Goal: Task Accomplishment & Management: Manage account settings

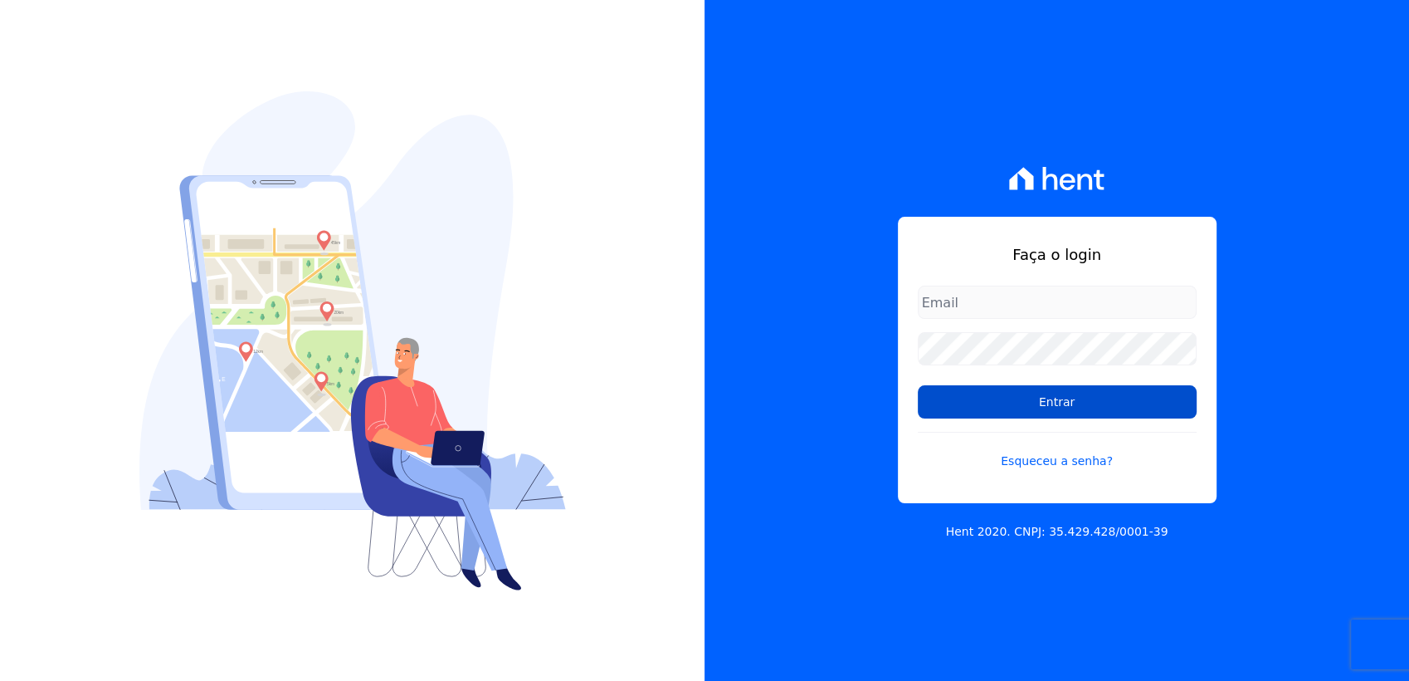
type input "tainaracoimbradoroinc@gmail.com"
click at [987, 394] on input "Entrar" at bounding box center [1057, 401] width 279 height 33
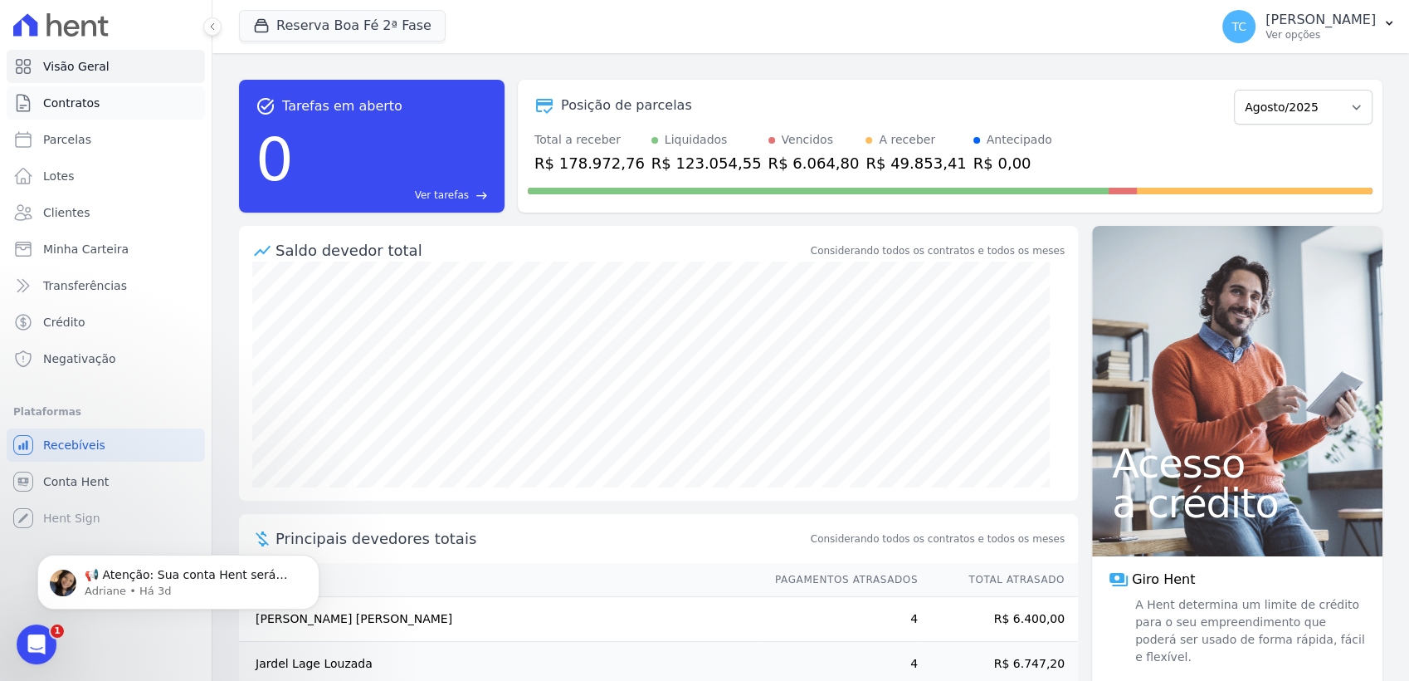
click at [76, 96] on span "Contratos" at bounding box center [71, 103] width 56 height 17
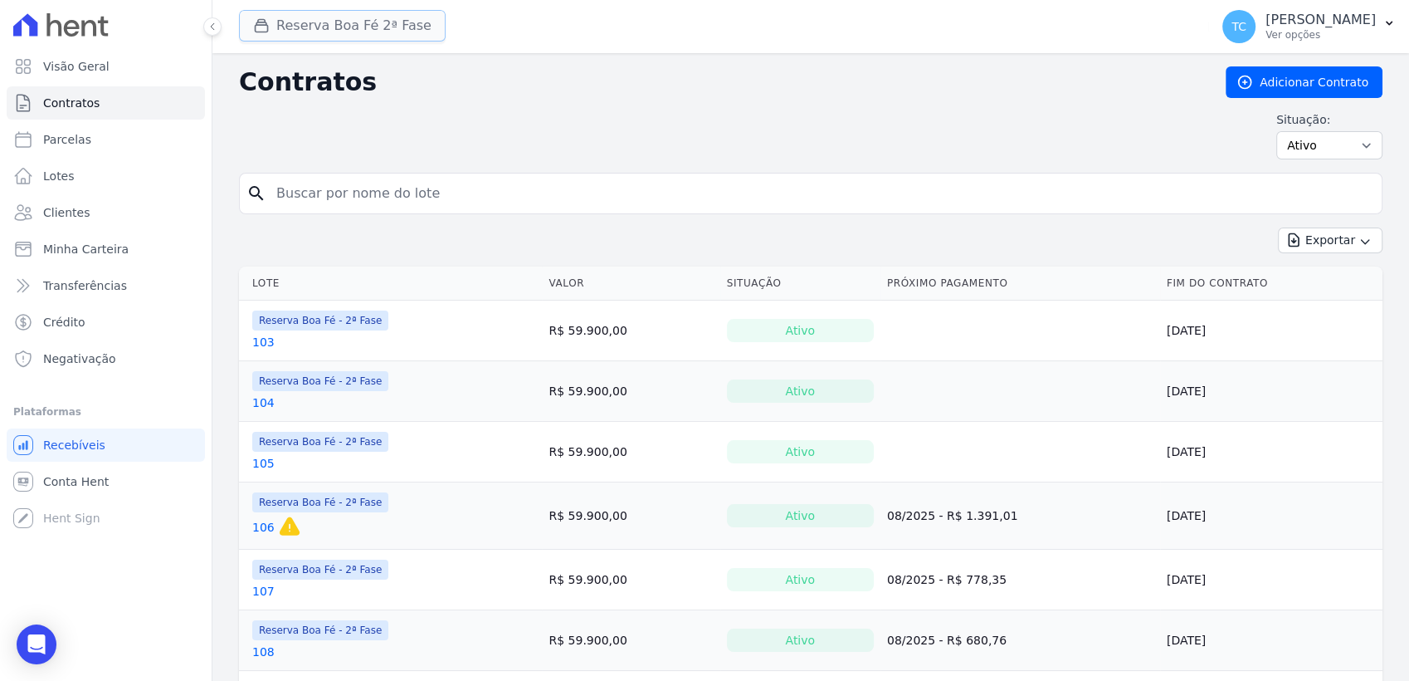
click at [381, 27] on button "Reserva Boa Fé 2ª Fase" at bounding box center [342, 26] width 207 height 32
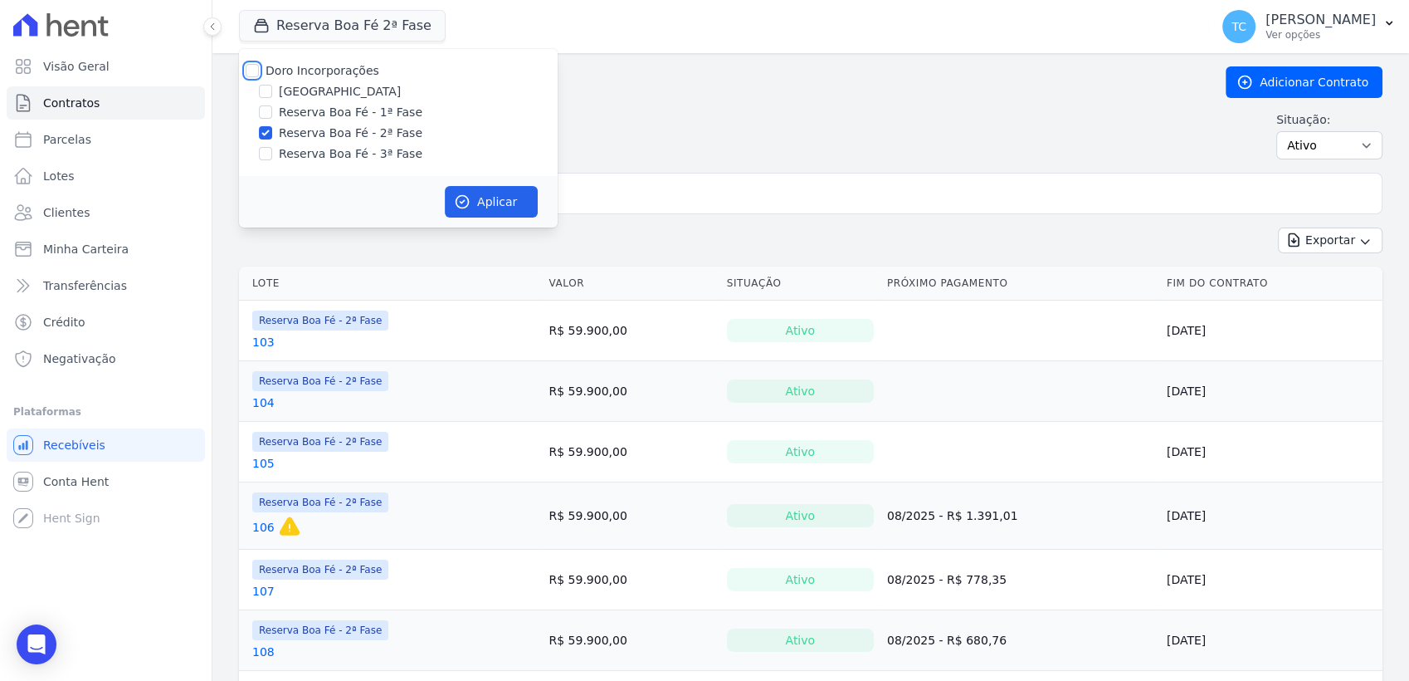
click at [257, 70] on input "Doro Incorporações" at bounding box center [252, 70] width 13 height 13
checkbox input "true"
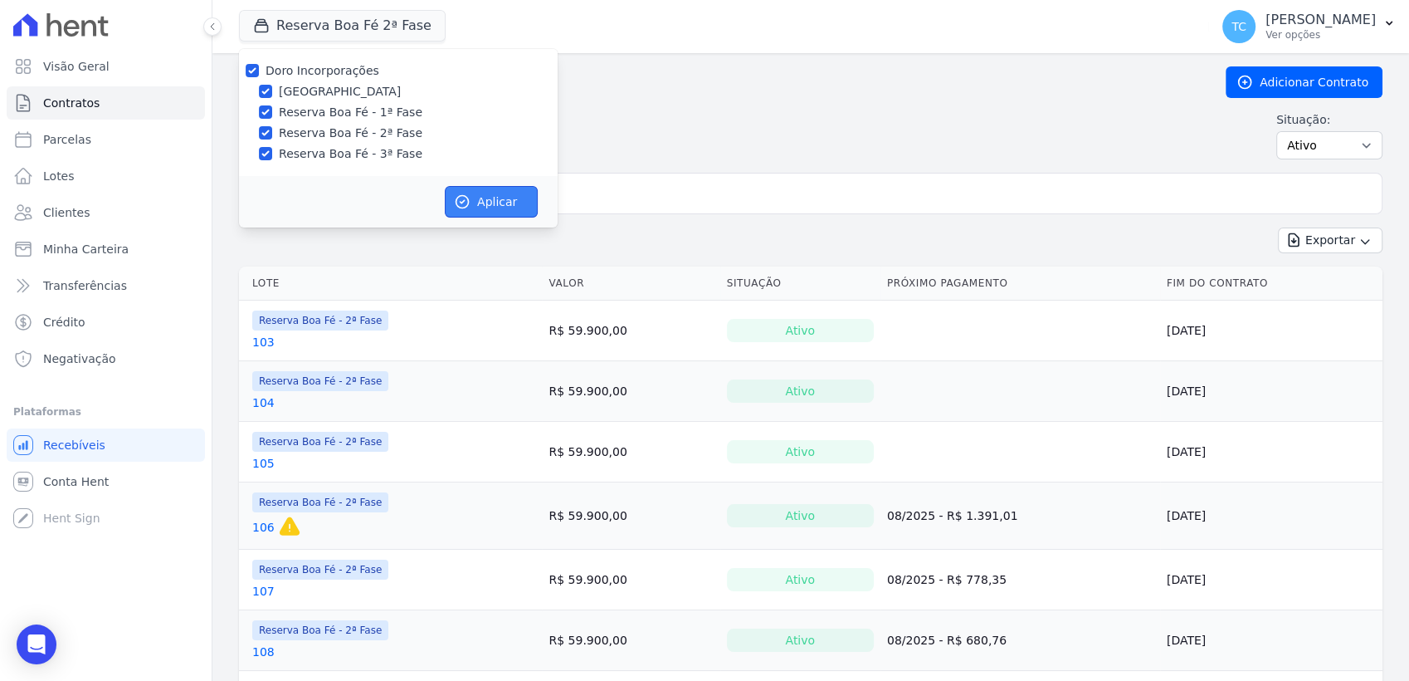
click at [466, 201] on icon "button" at bounding box center [462, 201] width 17 height 17
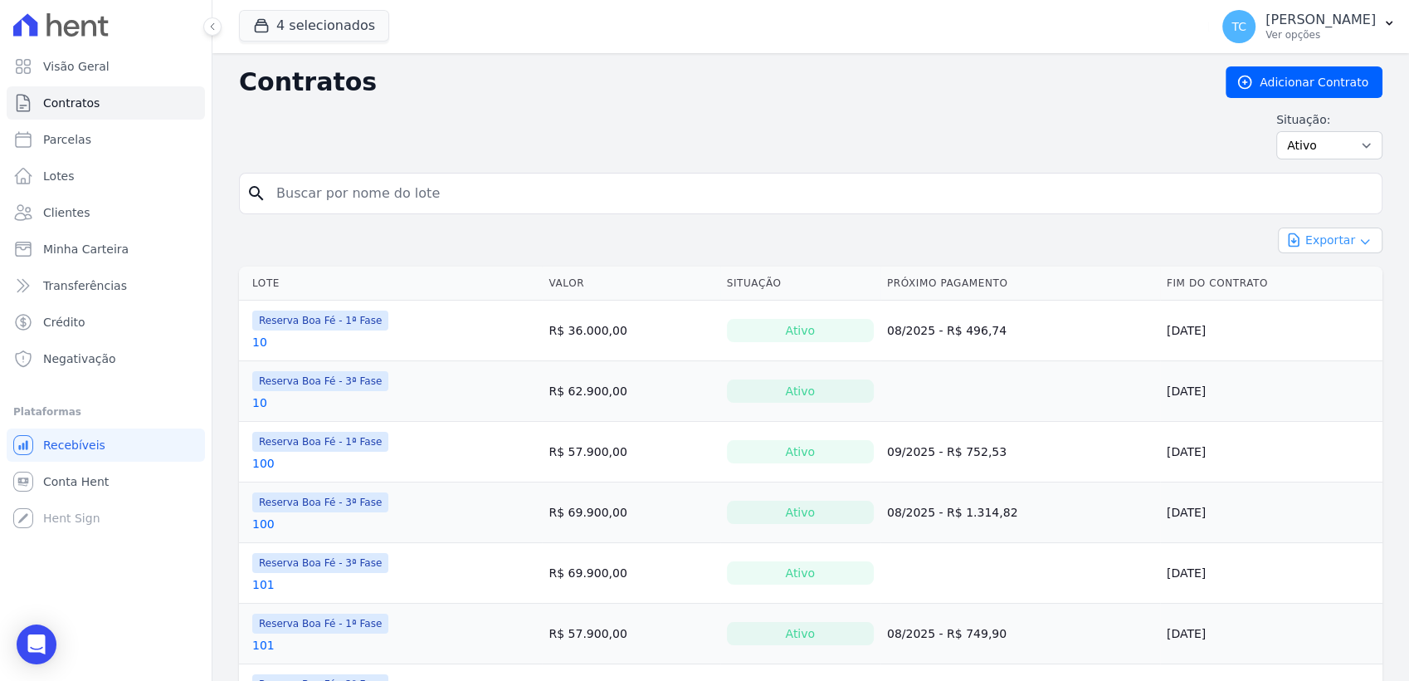
click at [1359, 247] on icon "button" at bounding box center [1365, 241] width 13 height 13
click at [1339, 302] on span "Exportar CSV" at bounding box center [1329, 308] width 88 height 17
click at [78, 140] on span "Parcelas" at bounding box center [67, 139] width 48 height 17
select select
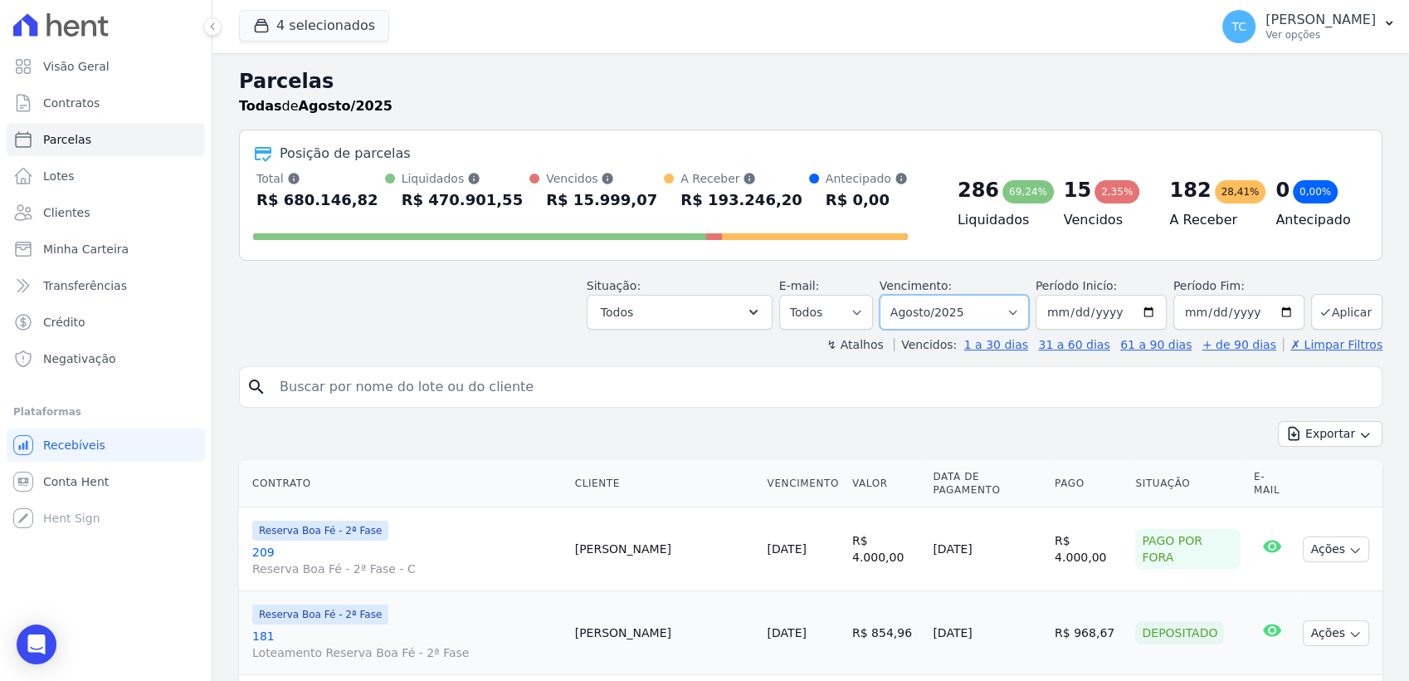
click at [967, 319] on select "Filtrar por período ──────── Todos os meses Abril/2022 Maio/2022 Junho/2022 Jul…" at bounding box center [954, 312] width 149 height 35
select select "07/2025"
click at [890, 295] on select "Filtrar por período ──────── Todos os meses Abril/2022 Maio/2022 Junho/2022 Jul…" at bounding box center [954, 312] width 149 height 35
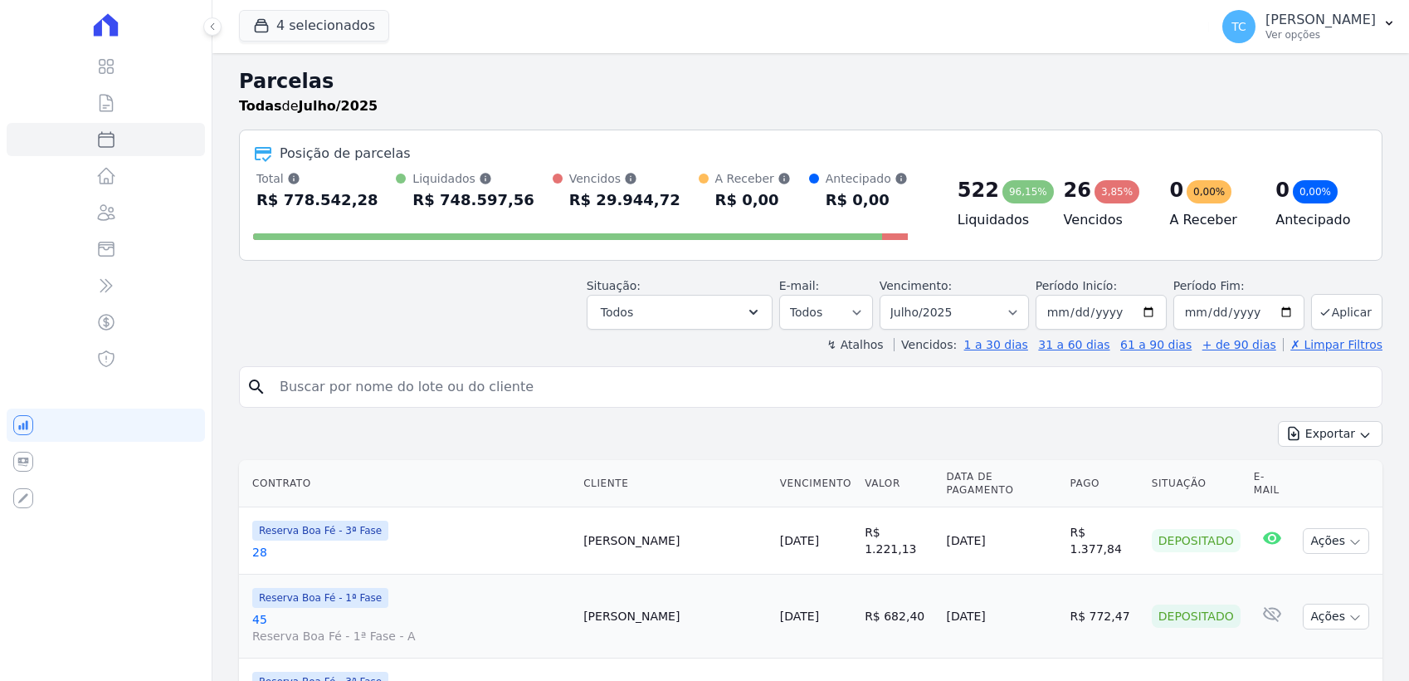
select select
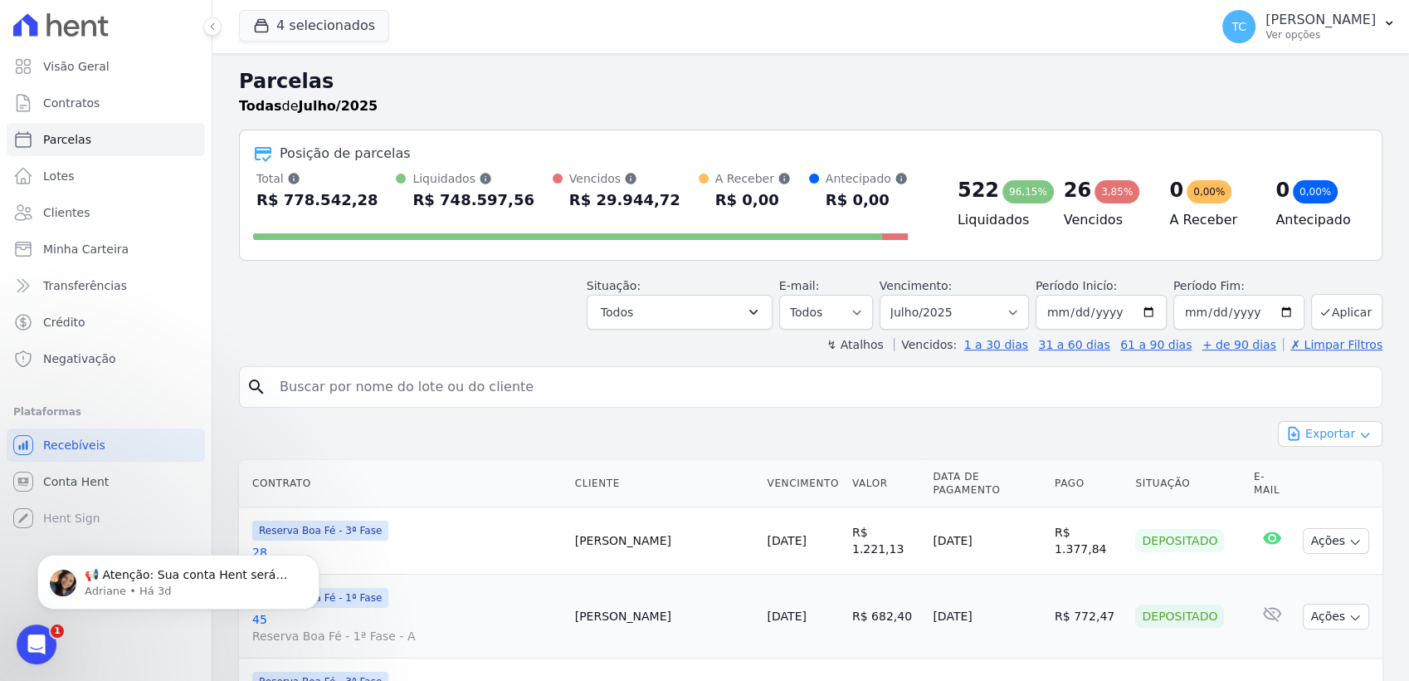
click at [1325, 432] on button "Exportar" at bounding box center [1330, 434] width 105 height 26
click at [1335, 499] on span "Exportar CSV" at bounding box center [1329, 501] width 88 height 17
click at [63, 170] on span "Lotes" at bounding box center [59, 176] width 32 height 17
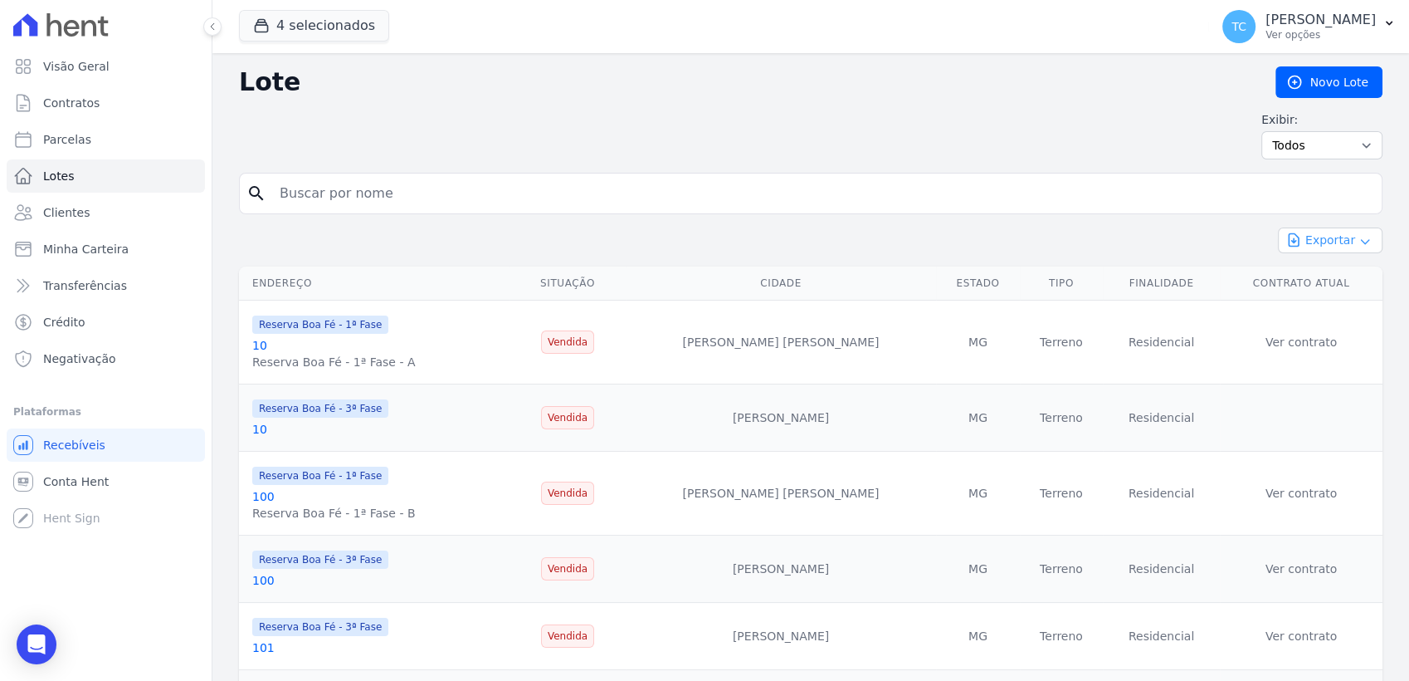
click at [1337, 246] on button "Exportar" at bounding box center [1330, 240] width 105 height 26
click at [1319, 303] on span "Exportar CSV" at bounding box center [1329, 308] width 88 height 17
click at [78, 203] on link "Clientes" at bounding box center [106, 212] width 198 height 33
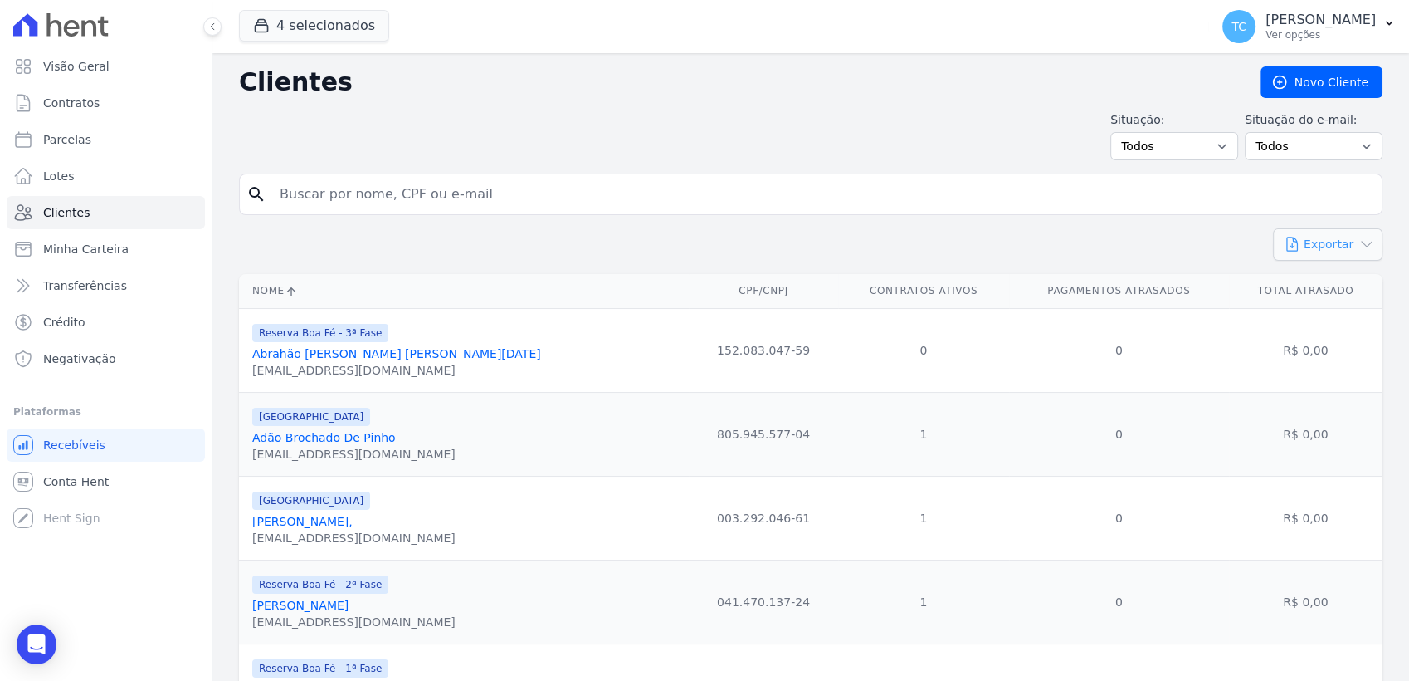
click at [1359, 251] on icon "button" at bounding box center [1367, 244] width 17 height 17
click at [1341, 310] on link "CSV" at bounding box center [1362, 313] width 93 height 31
click at [89, 251] on span "Minha Carteira" at bounding box center [85, 249] width 85 height 17
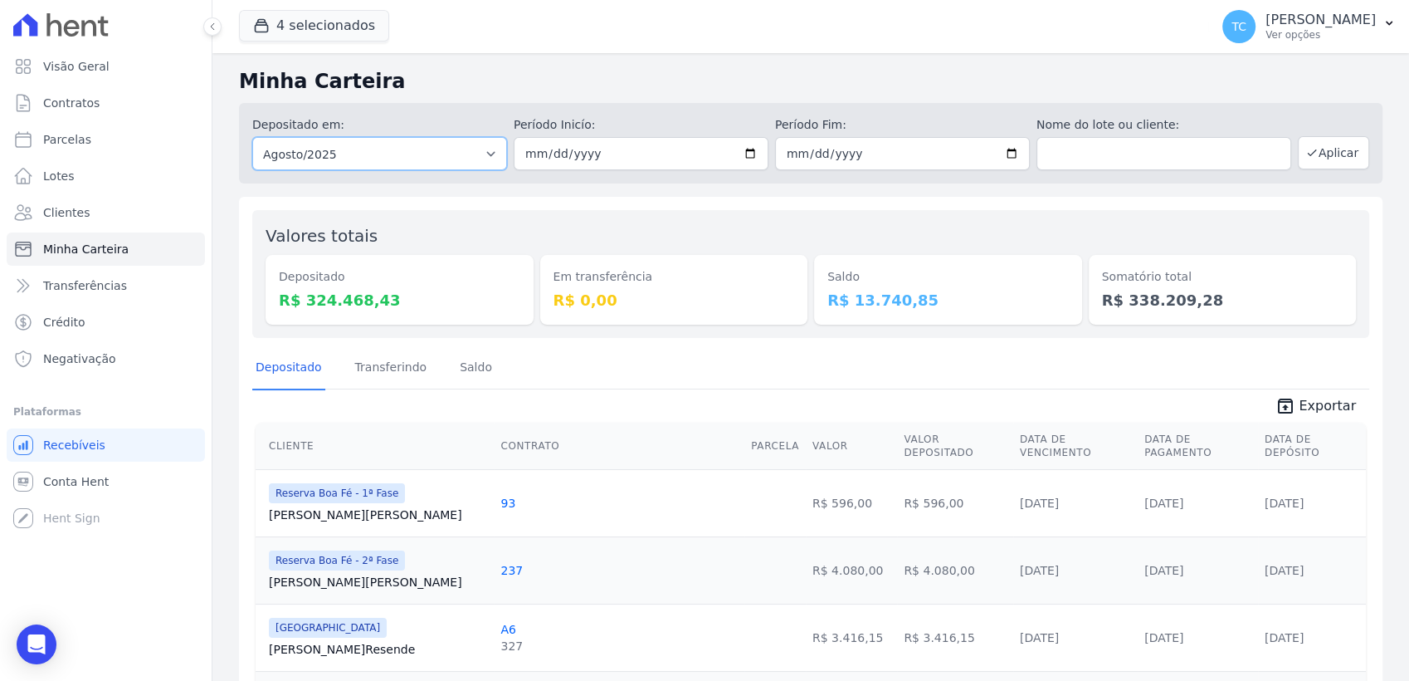
click at [479, 151] on select "Todos os meses Abril/2022 Maio/2022 Junho/2022 Julho/2022 Agosto/2022 Setembro/…" at bounding box center [379, 153] width 255 height 33
select select "07/2025"
click at [252, 137] on select "Todos os meses Abril/2022 Maio/2022 Junho/2022 Julho/2022 Agosto/2022 Setembro/…" at bounding box center [379, 153] width 255 height 33
click at [740, 154] on input "date" at bounding box center [641, 153] width 255 height 33
click at [1318, 149] on button "Aplicar" at bounding box center [1333, 152] width 71 height 33
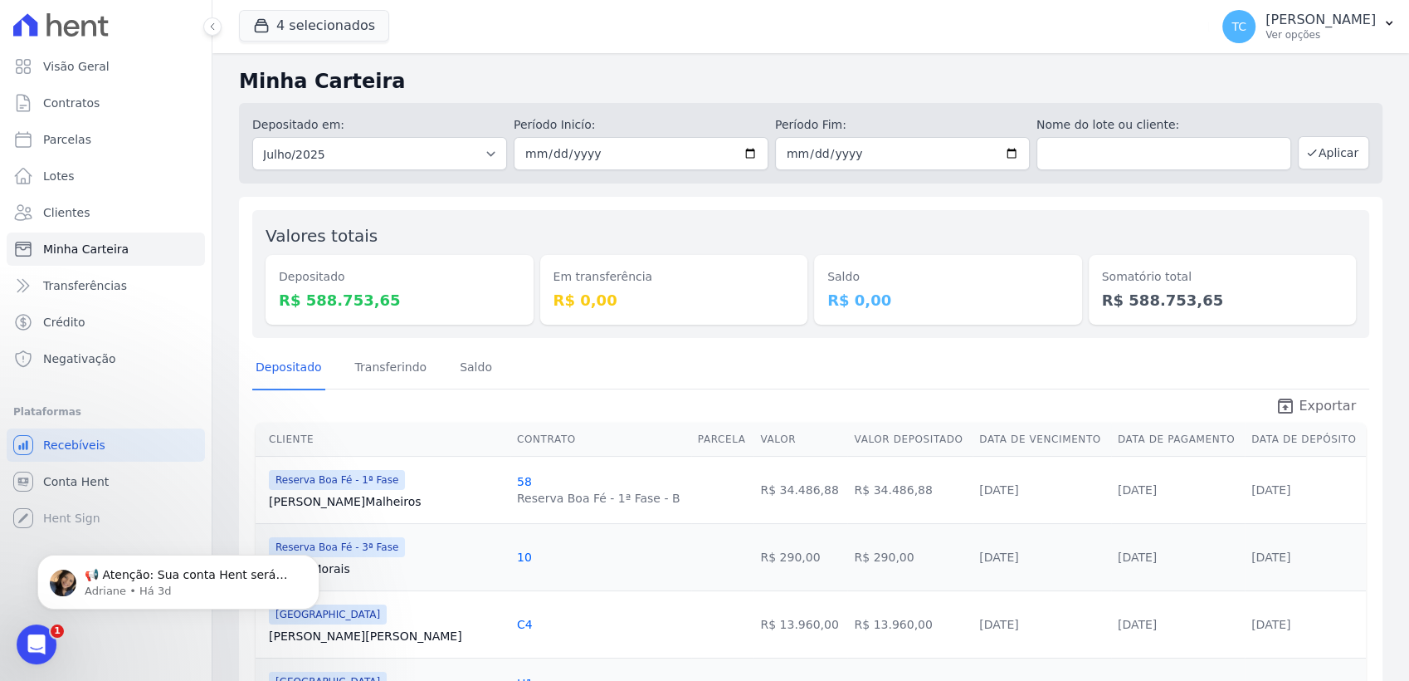
click at [1314, 403] on span "Exportar" at bounding box center [1327, 406] width 57 height 20
click at [91, 277] on span "Transferências" at bounding box center [85, 285] width 84 height 17
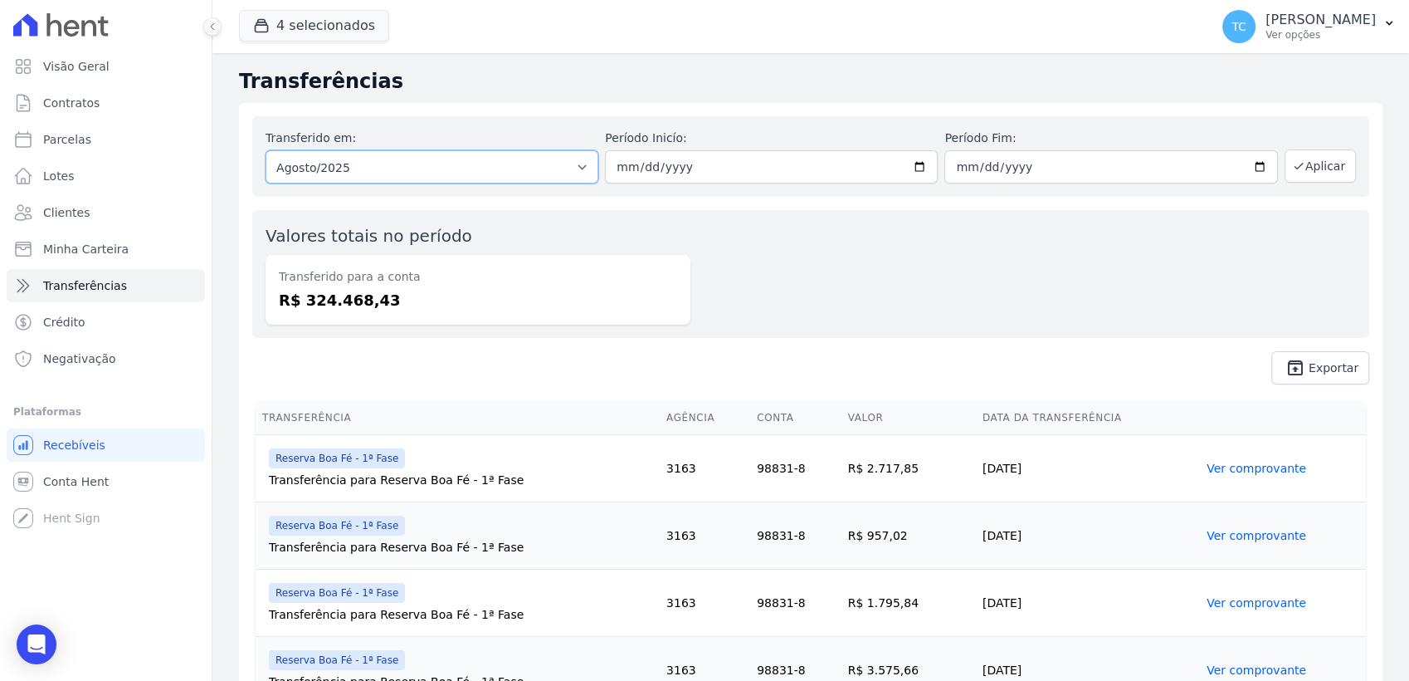
click at [510, 175] on select "Todos os meses Fevereiro/2024 Março/2024 Abril/2024 Maio/2024 Junho/2024 Julho/…" at bounding box center [432, 166] width 333 height 33
select select "07/2025"
click at [266, 150] on select "Todos os meses Fevereiro/2024 Março/2024 Abril/2024 Maio/2024 Junho/2024 Julho/…" at bounding box center [432, 166] width 333 height 33
click at [1309, 371] on span "Exportar" at bounding box center [1334, 368] width 50 height 10
drag, startPoint x: 772, startPoint y: 234, endPoint x: 1155, endPoint y: 175, distance: 388.0
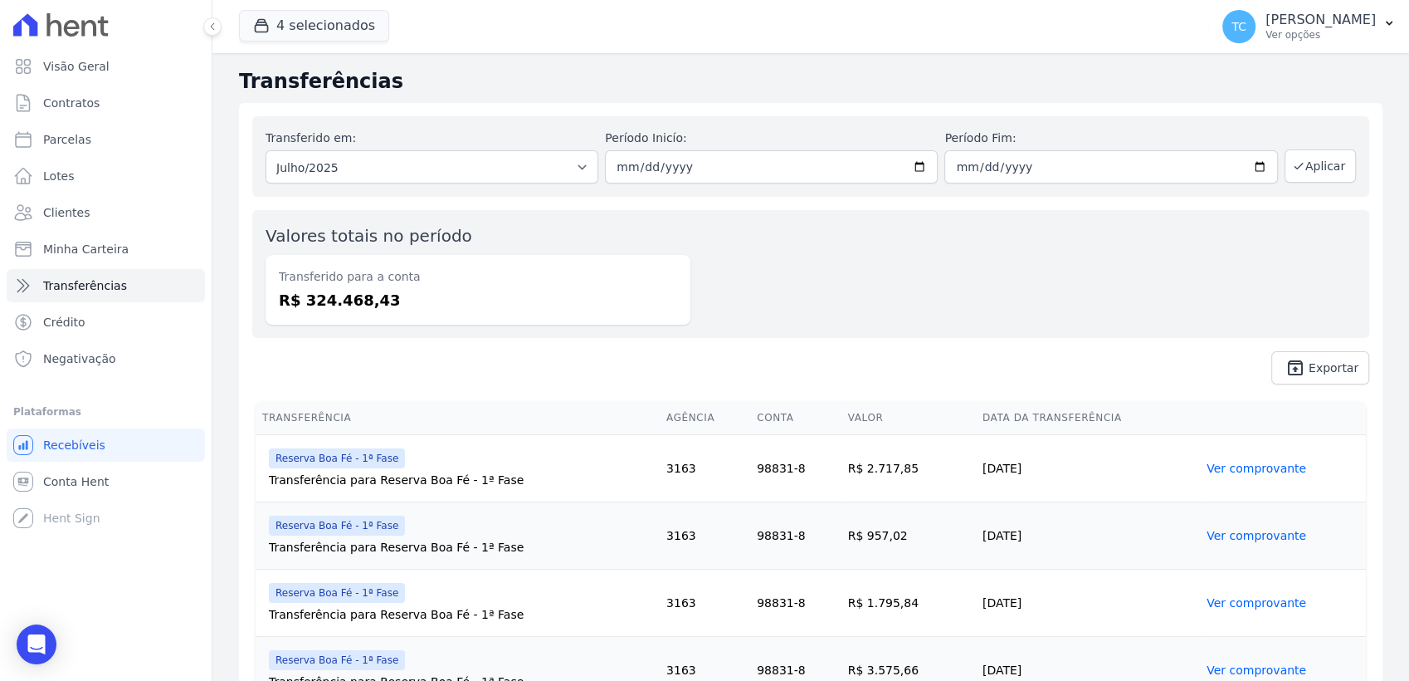
click at [772, 234] on div "Valores totais no período Transferido para a conta R$ 324.468,43" at bounding box center [810, 274] width 1117 height 128
click at [1303, 164] on button "Aplicar" at bounding box center [1320, 165] width 71 height 33
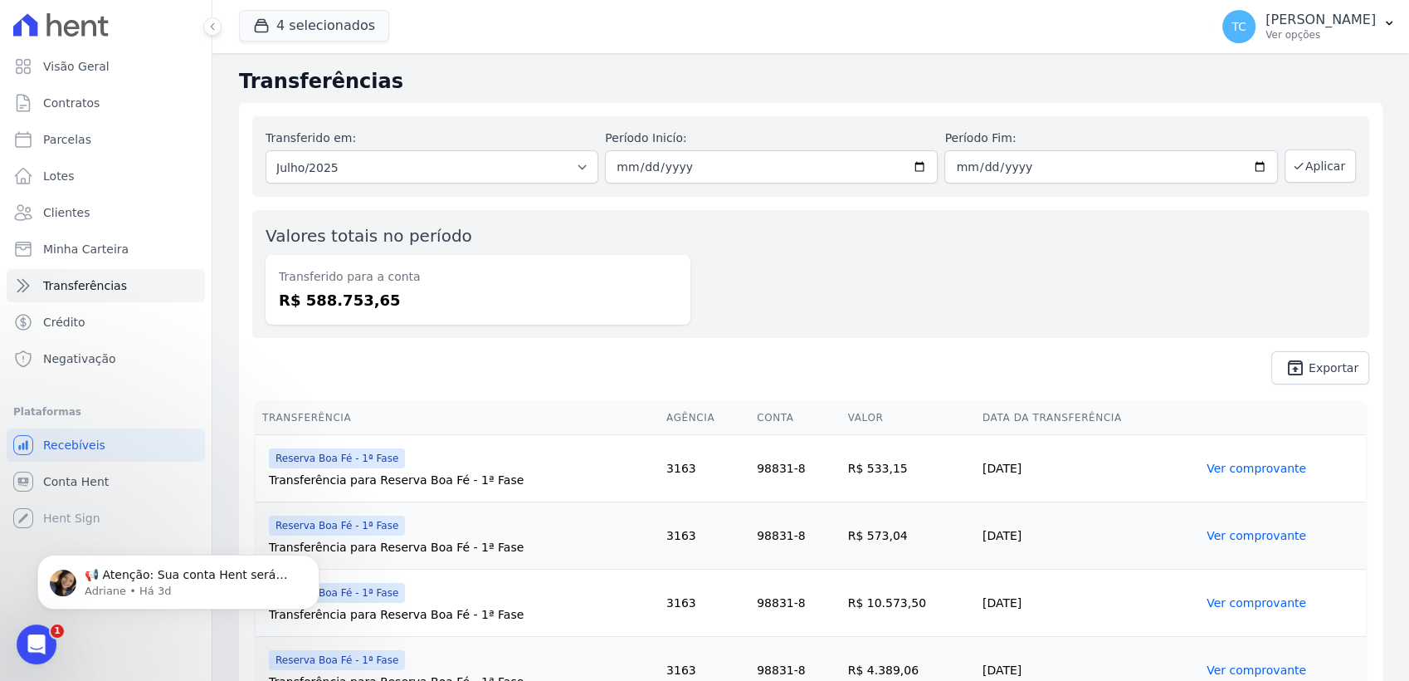
click at [496, 375] on span "unarchive Exportar" at bounding box center [810, 367] width 1117 height 33
click at [1309, 363] on span "Exportar" at bounding box center [1334, 368] width 50 height 10
click at [77, 330] on span "Crédito" at bounding box center [64, 322] width 42 height 17
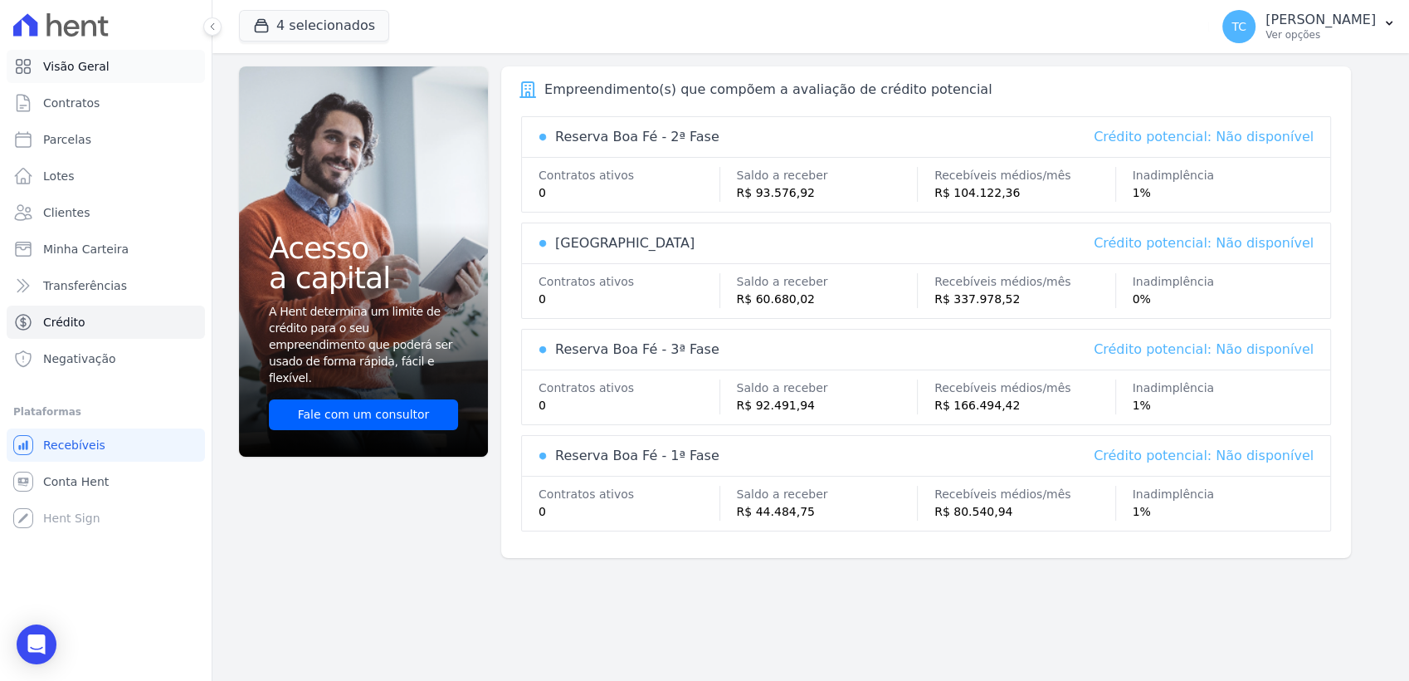
click at [116, 76] on link "Visão Geral" at bounding box center [106, 66] width 198 height 33
